Goal: Information Seeking & Learning: Learn about a topic

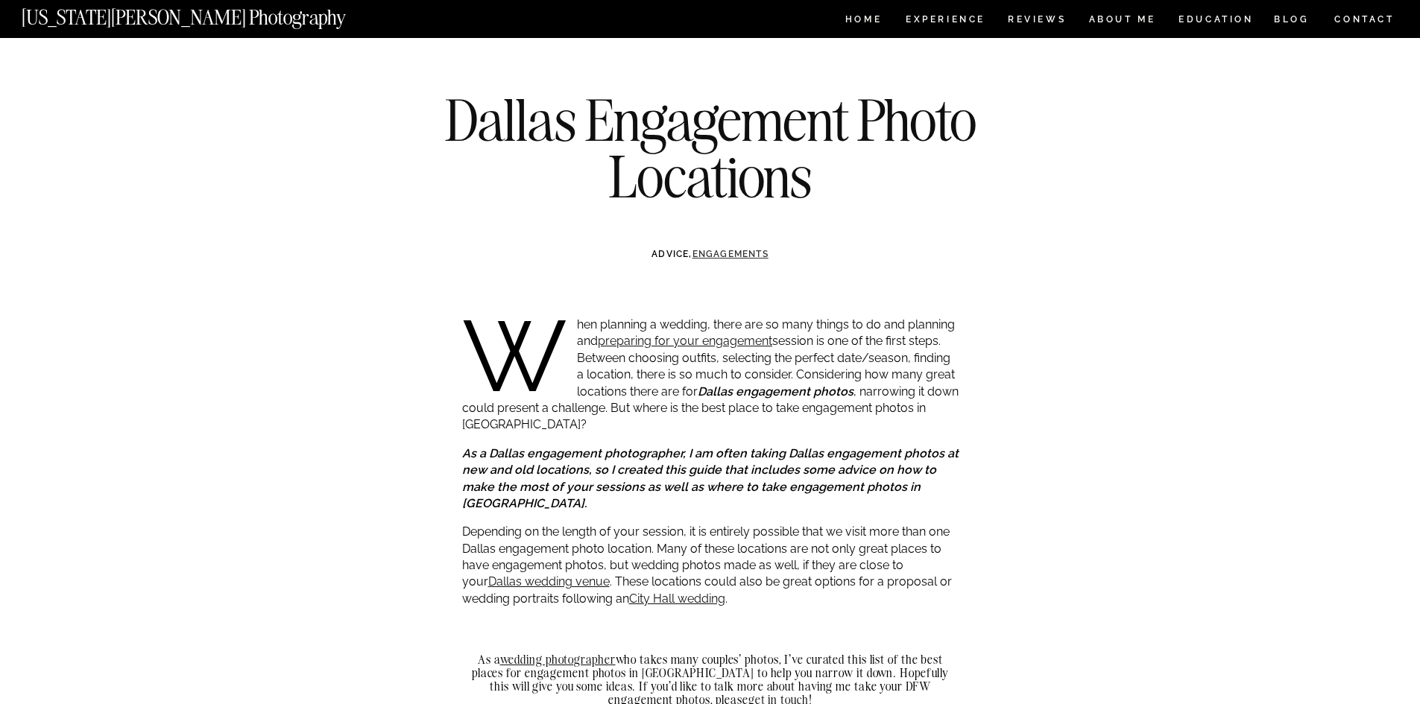
click at [733, 253] on link "ENGAGEMENTS" at bounding box center [730, 254] width 76 height 10
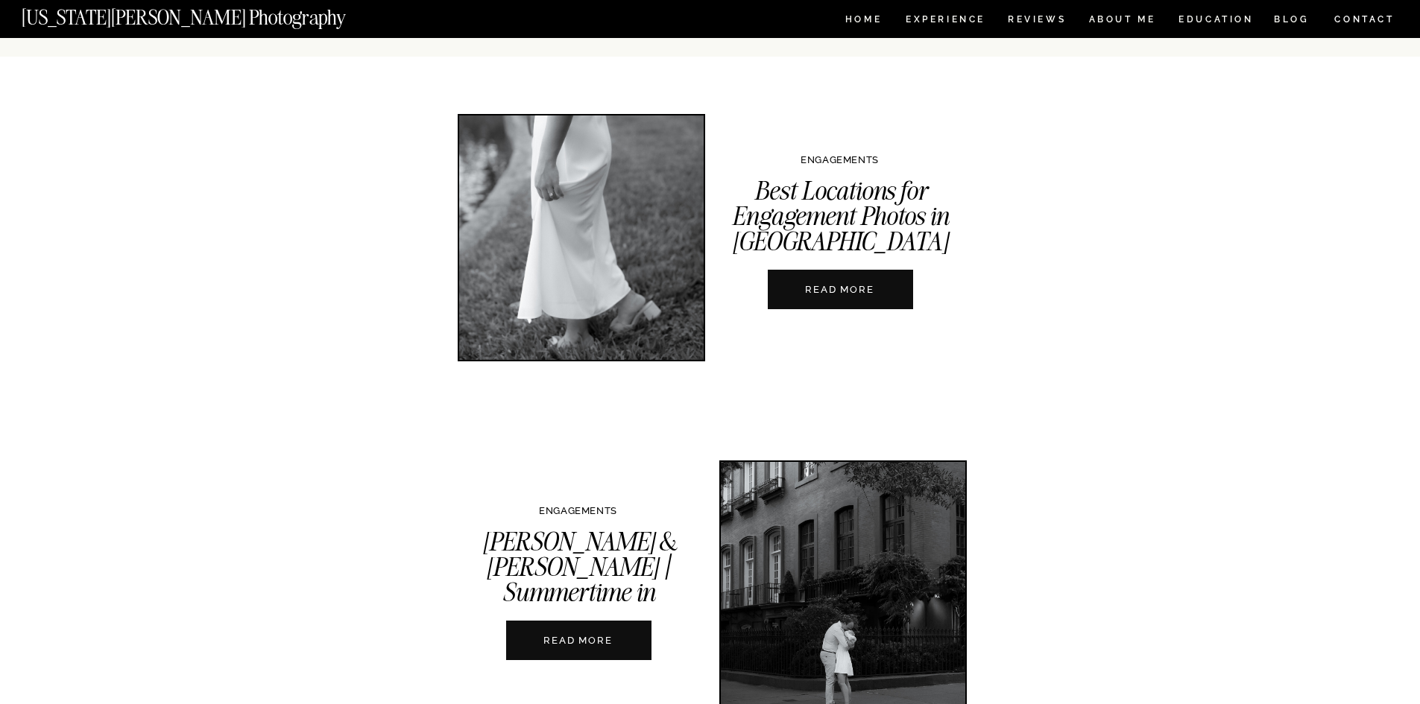
scroll to position [596, 0]
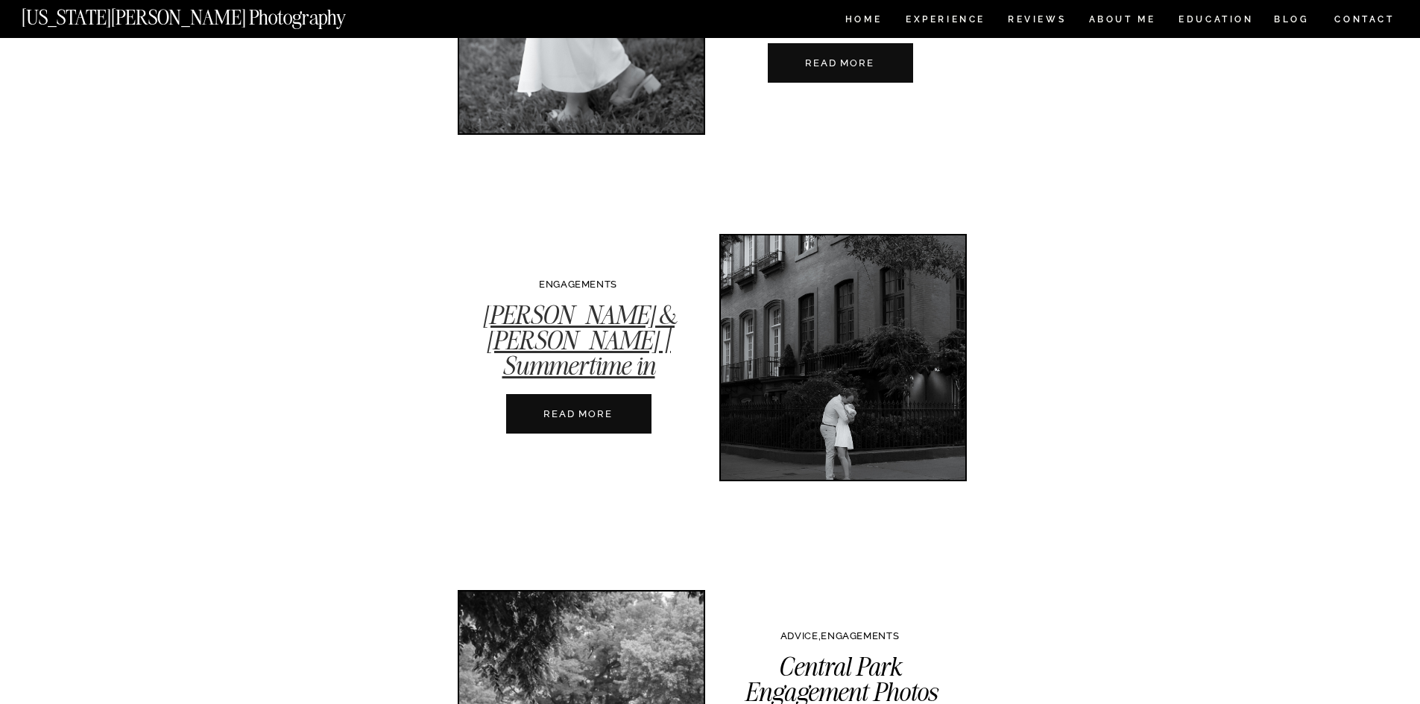
click at [597, 340] on link "[PERSON_NAME] & [PERSON_NAME] | Summertime in [GEOGRAPHIC_DATA]" at bounding box center [578, 353] width 216 height 109
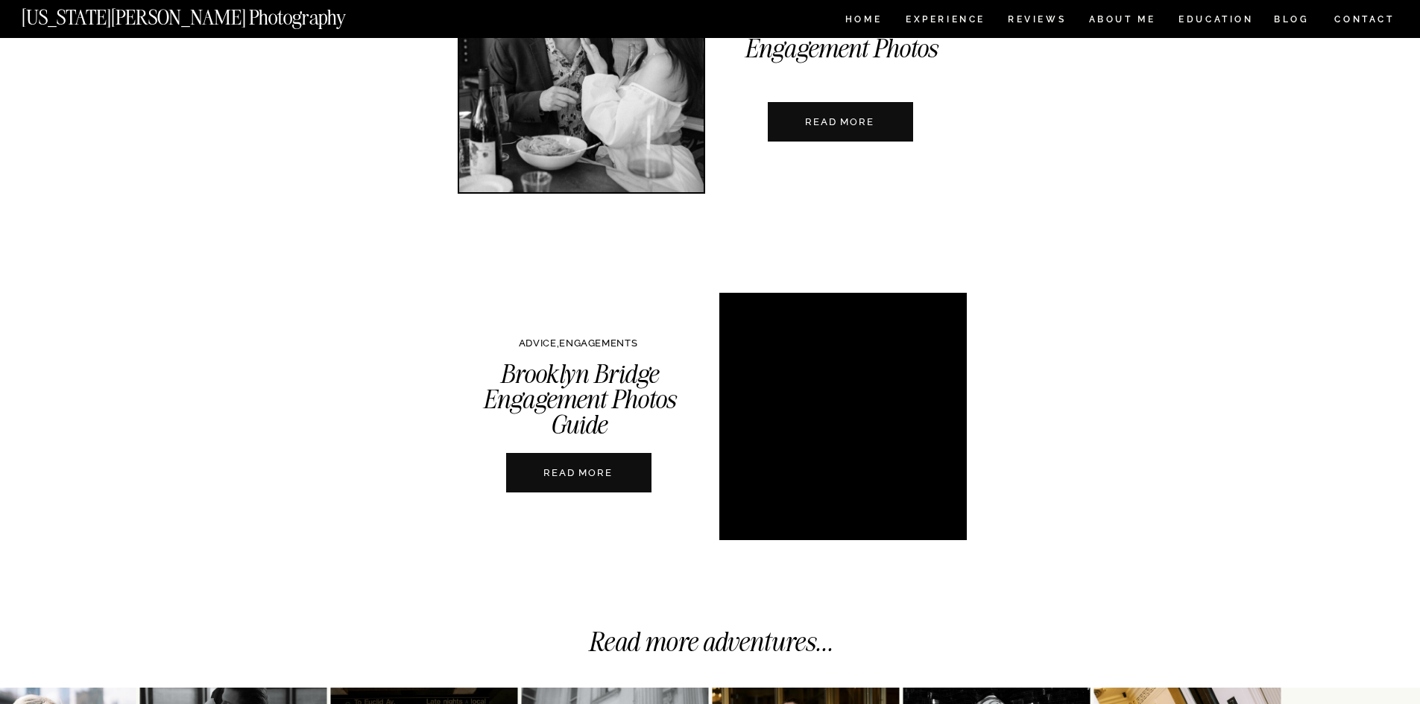
scroll to position [3428, 0]
